Goal: Task Accomplishment & Management: Complete application form

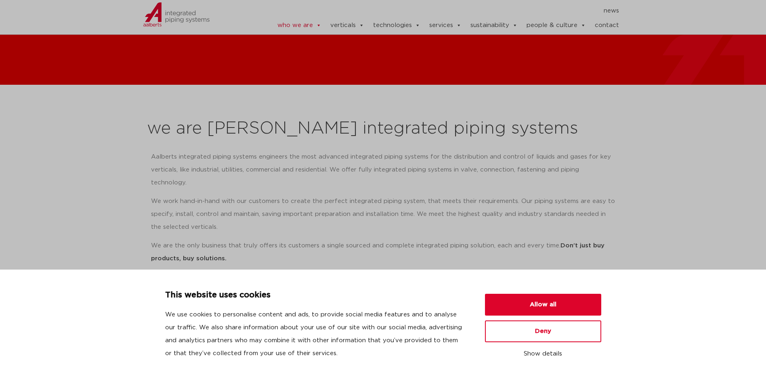
scroll to position [162, 0]
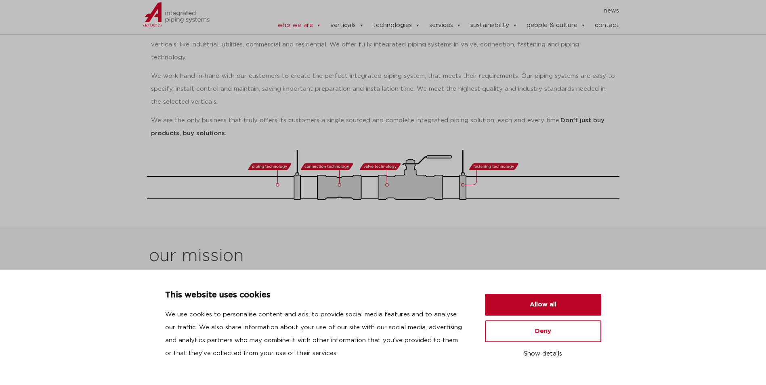
click at [537, 302] on button "Allow all" at bounding box center [543, 305] width 116 height 22
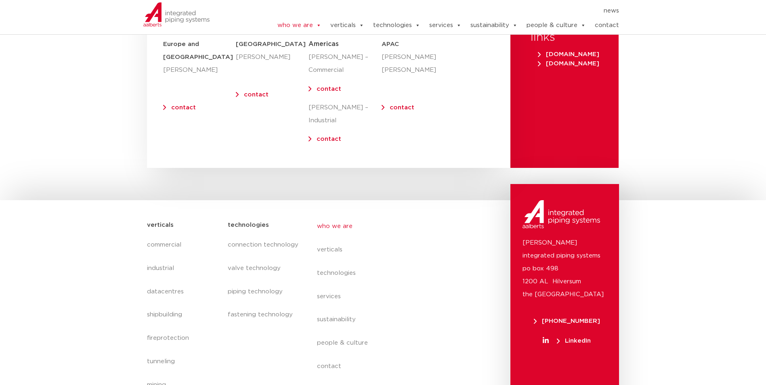
scroll to position [3313, 0]
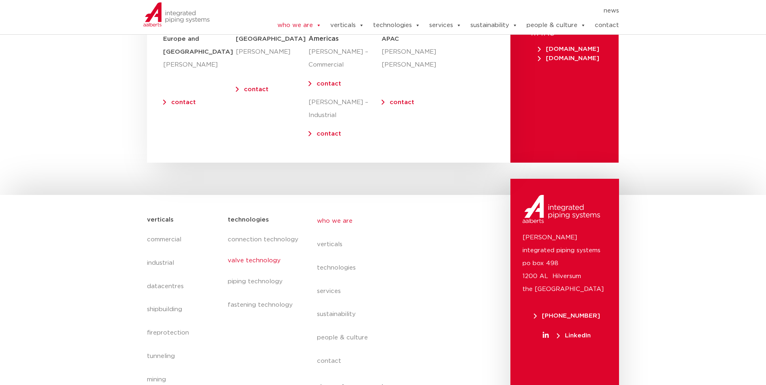
click at [241, 252] on link "valve technology" at bounding box center [264, 261] width 73 height 19
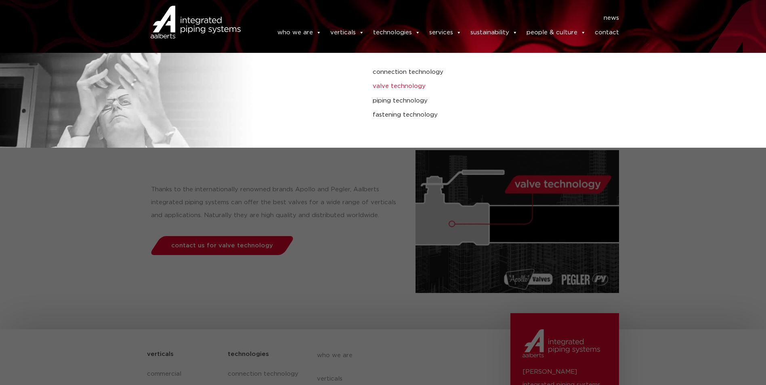
click at [402, 86] on link "valve technology" at bounding box center [517, 86] width 288 height 11
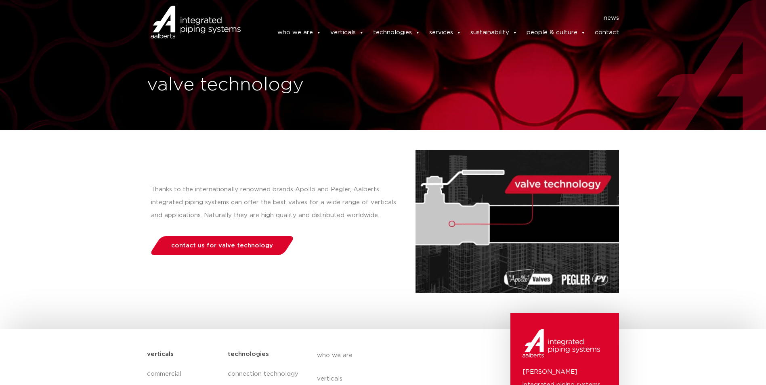
click at [142, 294] on section "Thanks to the internationally renowned brands Apollo and Pegler, Aalberts integ…" at bounding box center [383, 213] width 766 height 167
click at [209, 245] on span "contact us for valve technology" at bounding box center [222, 246] width 102 height 6
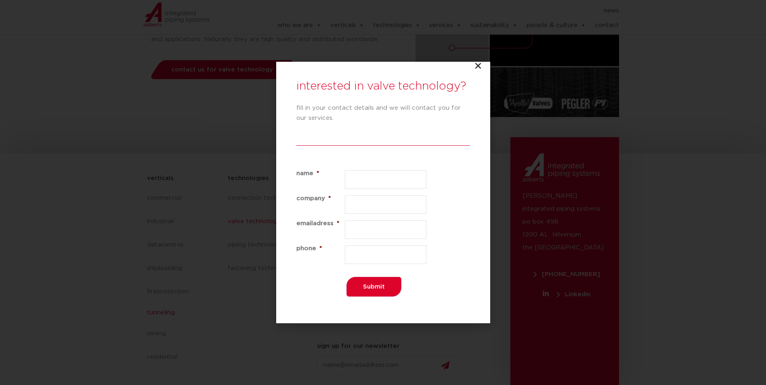
scroll to position [176, 0]
click at [350, 177] on input "name *" at bounding box center [386, 179] width 82 height 19
type input "Willie Ham"
type input "Ferguson Enterprises LLC"
type input "william.ham@ferguson.com"
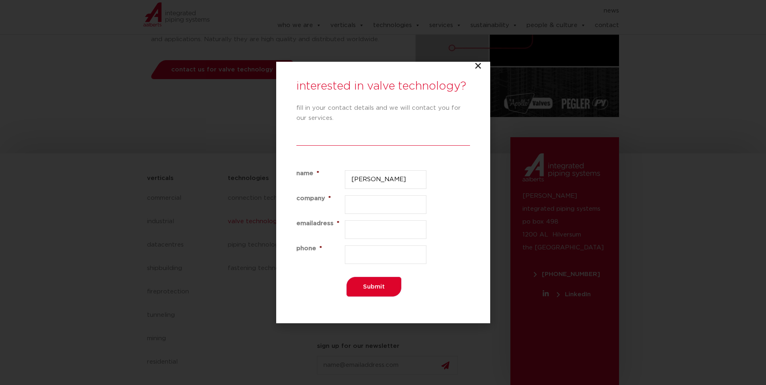
type input "2075178119"
click at [476, 66] on icon "Close" at bounding box center [478, 66] width 8 height 8
